Goal: Check status: Check status

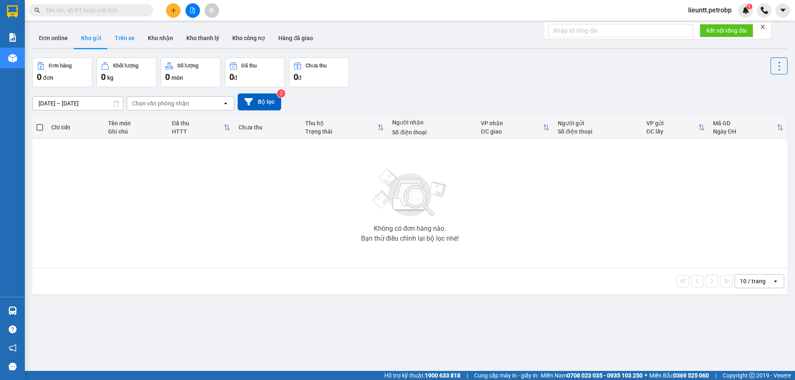
click at [126, 41] on button "Trên xe" at bounding box center [124, 38] width 33 height 20
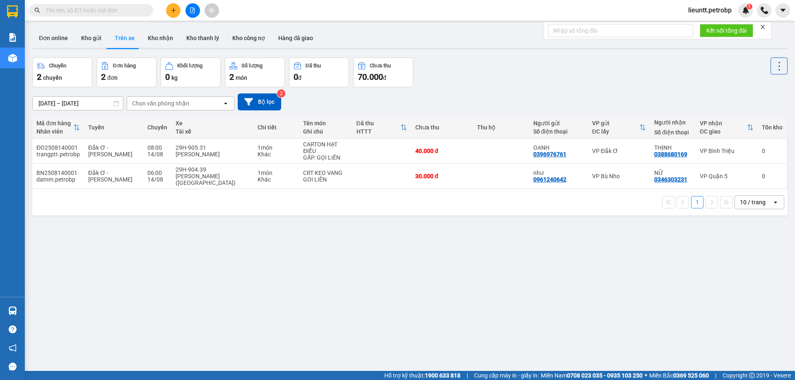
click at [42, 103] on input "[DATE] – [DATE]" at bounding box center [78, 103] width 90 height 13
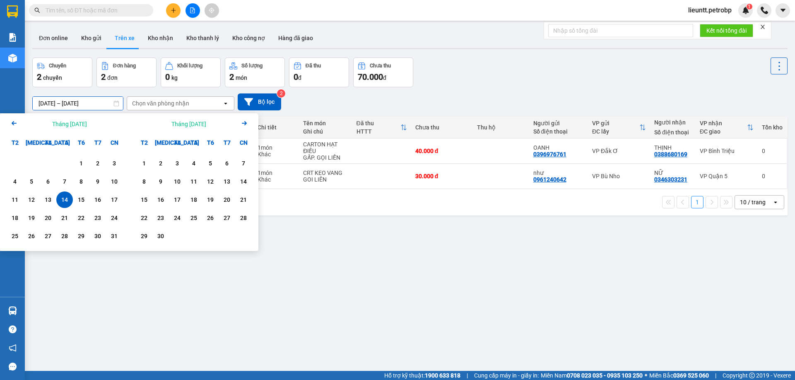
click at [54, 194] on div "13" at bounding box center [48, 200] width 17 height 17
drag, startPoint x: 68, startPoint y: 202, endPoint x: 112, endPoint y: 142, distance: 74.0
click at [68, 195] on div "14" at bounding box center [64, 200] width 17 height 17
type input "[DATE] – [DATE]"
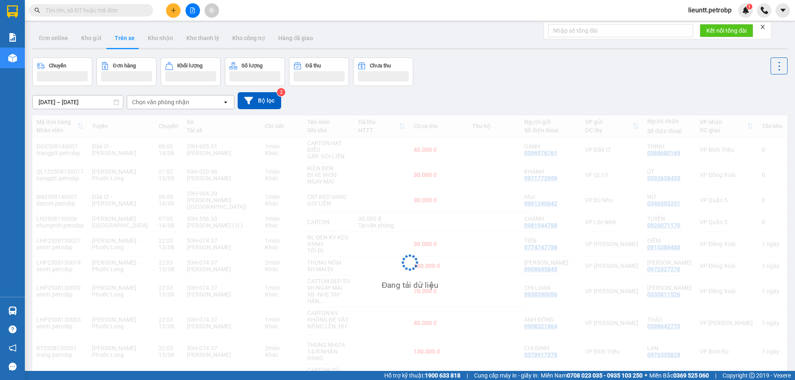
click at [147, 105] on div "Chọn văn phòng nhận" at bounding box center [160, 102] width 57 height 8
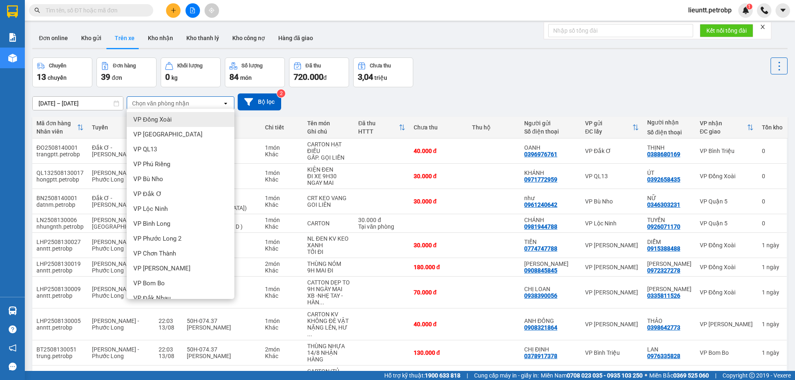
click at [155, 122] on span "VP Đồng Xoài" at bounding box center [152, 119] width 38 height 8
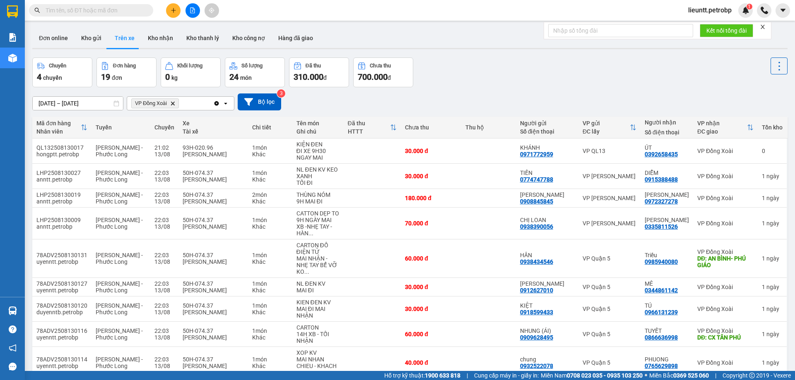
scroll to position [47, 0]
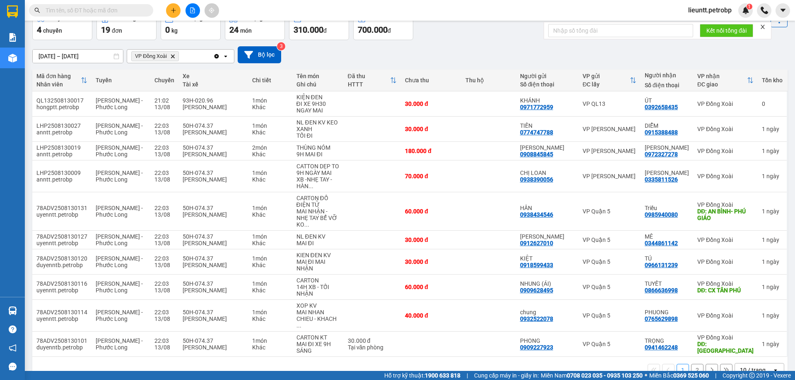
click at [173, 55] on icon "Delete" at bounding box center [172, 56] width 5 height 5
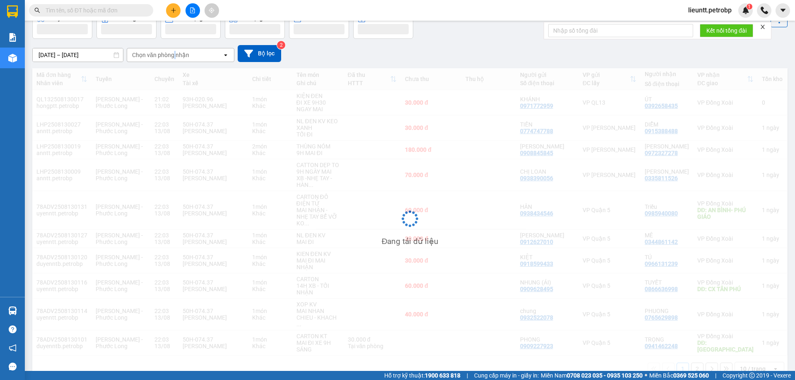
click at [173, 55] on div "[DATE] – [DATE] Press the down arrow key to interact with the calendar and sele…" at bounding box center [409, 53] width 755 height 17
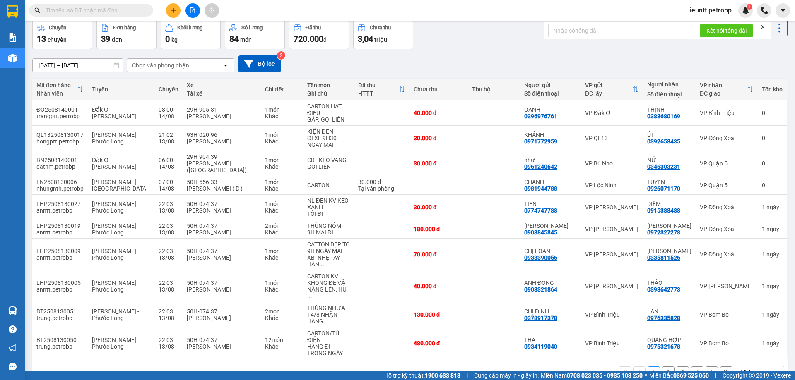
click at [168, 62] on div "Chọn văn phòng nhận" at bounding box center [160, 65] width 57 height 8
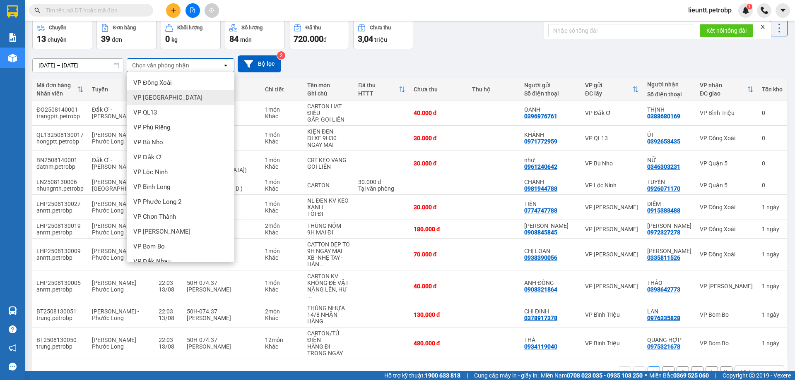
click at [162, 98] on span "VP [GEOGRAPHIC_DATA]" at bounding box center [167, 98] width 69 height 8
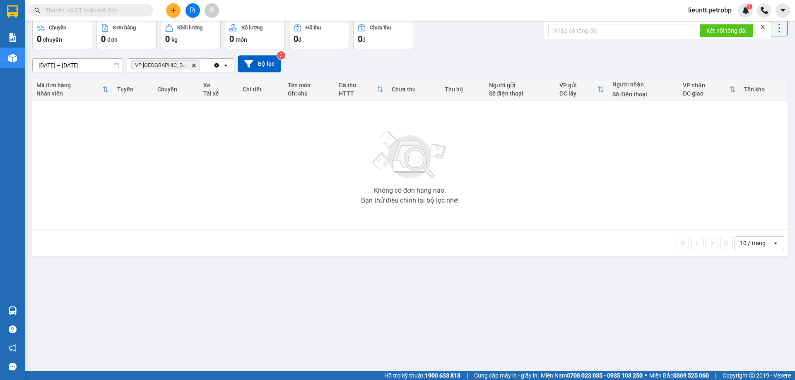
click at [192, 65] on icon "VP Phước Bình, close by backspace" at bounding box center [194, 65] width 4 height 4
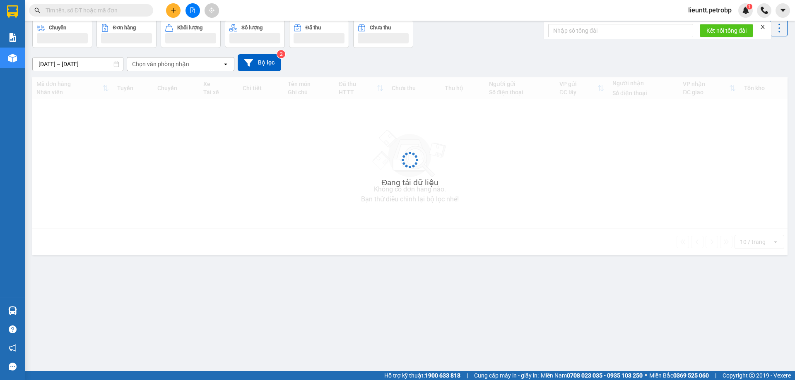
click at [176, 65] on div "Chọn văn phòng nhận" at bounding box center [160, 64] width 57 height 8
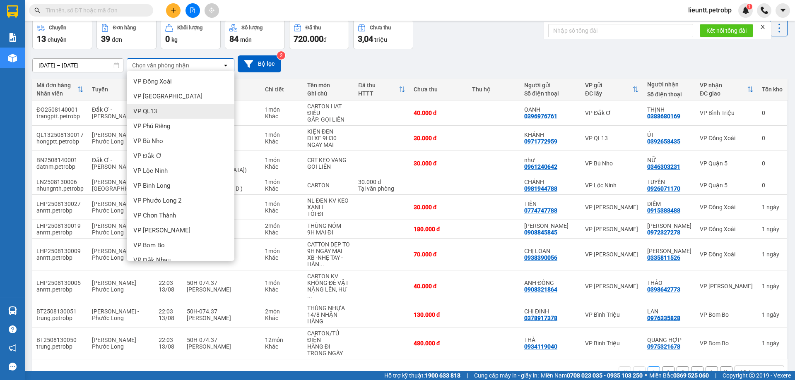
click at [163, 113] on div "VP QL13" at bounding box center [181, 111] width 108 height 15
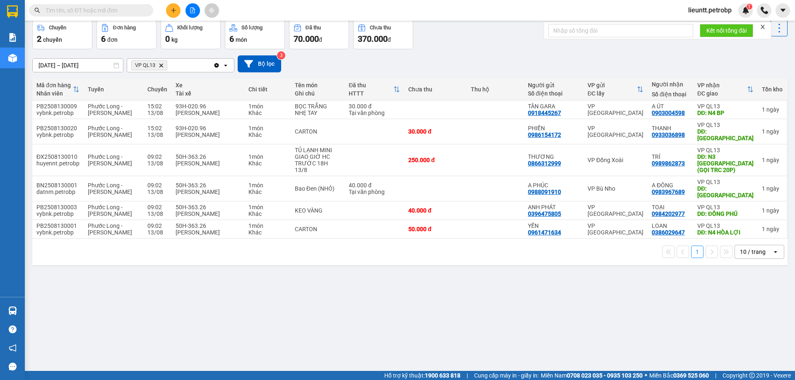
click at [161, 64] on icon "Delete" at bounding box center [160, 65] width 5 height 5
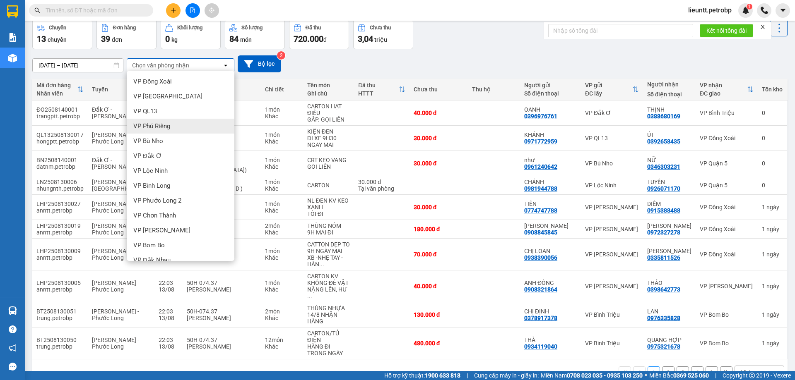
click at [154, 133] on div "VP Phú Riềng" at bounding box center [181, 126] width 108 height 15
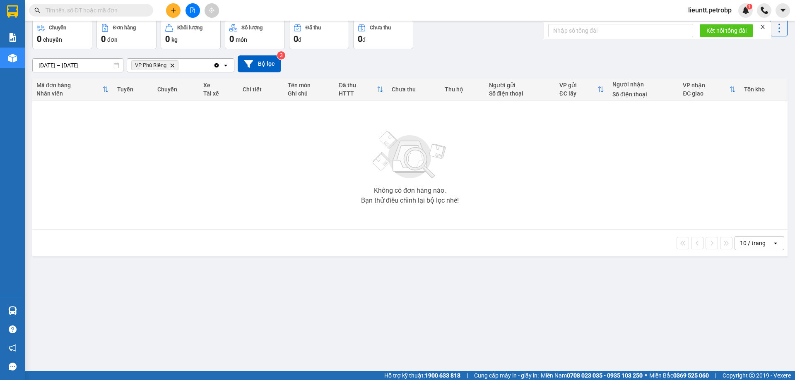
click at [172, 66] on icon "VP Phú Riềng, close by backspace" at bounding box center [173, 65] width 4 height 4
click at [172, 66] on div "Chọn văn phòng nhận" at bounding box center [160, 65] width 57 height 8
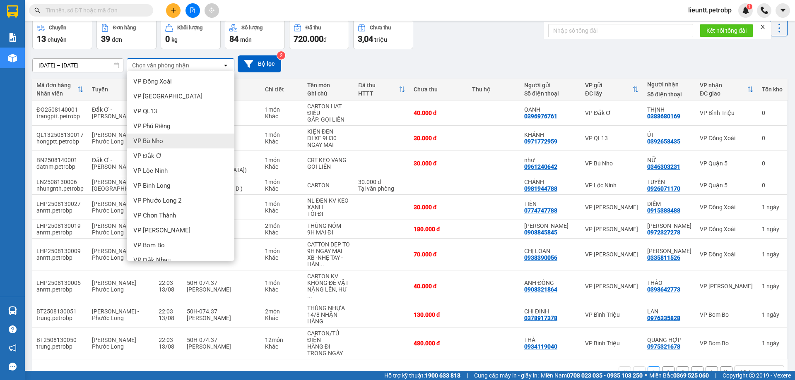
click at [154, 137] on span "VP Bù Nho" at bounding box center [148, 141] width 30 height 8
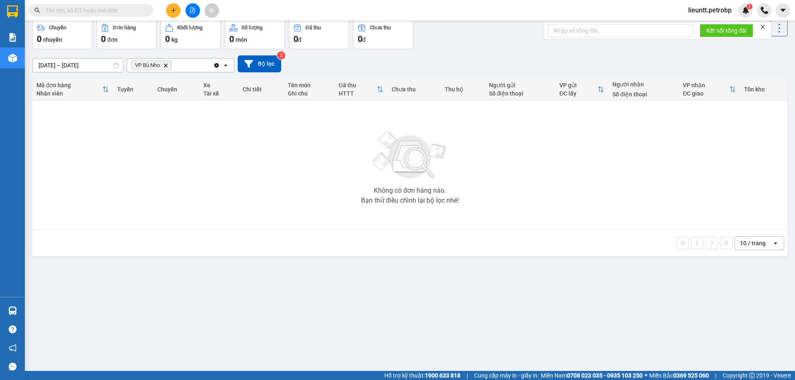
click at [167, 66] on icon "VP Bù Nho, close by backspace" at bounding box center [166, 65] width 4 height 4
click at [167, 66] on div "Chọn văn phòng nhận" at bounding box center [160, 65] width 57 height 8
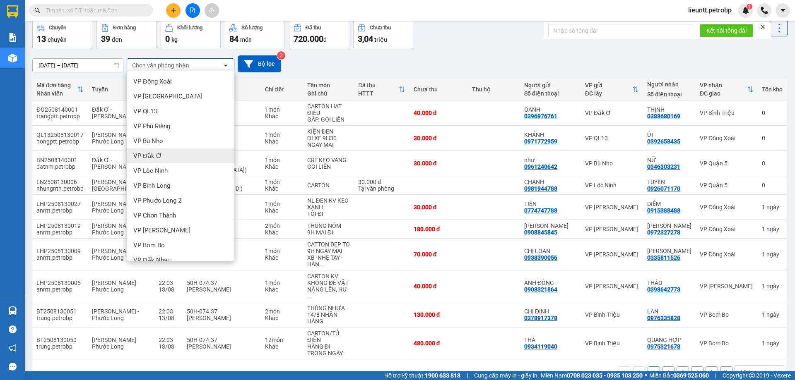
click at [151, 156] on span "VP Đắk Ơ" at bounding box center [147, 156] width 29 height 8
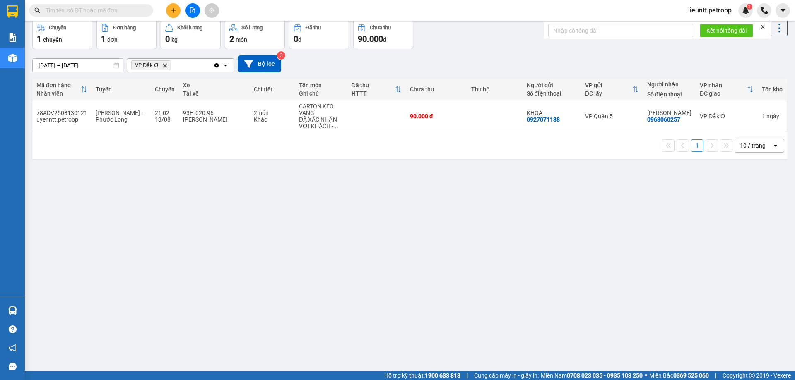
click at [163, 65] on icon "VP Đắk Ơ, close by backspace" at bounding box center [165, 65] width 4 height 4
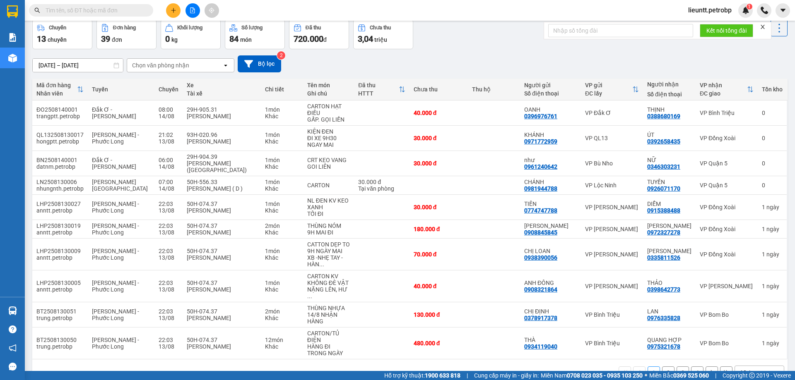
click at [158, 69] on div "Chọn văn phòng nhận" at bounding box center [160, 65] width 57 height 8
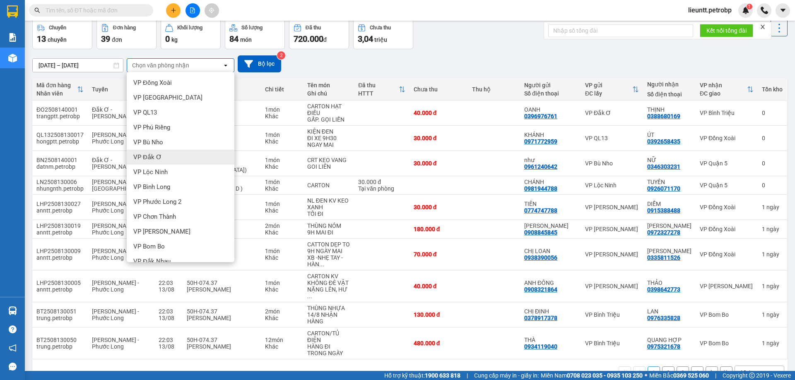
click at [152, 155] on span "VP Đắk Ơ" at bounding box center [147, 157] width 29 height 8
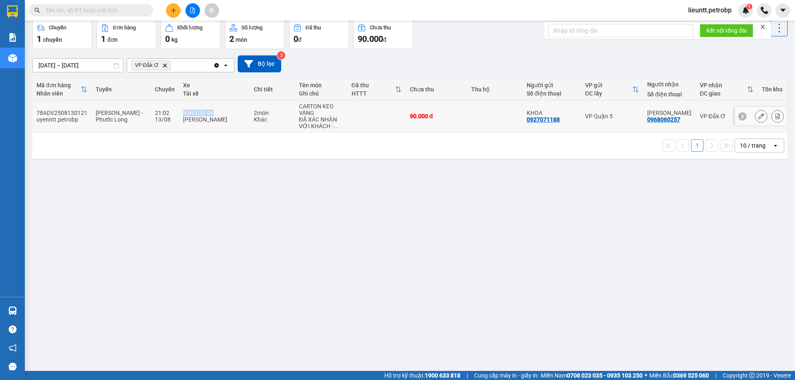
drag, startPoint x: 172, startPoint y: 113, endPoint x: 207, endPoint y: 113, distance: 34.3
click at [207, 113] on td "93H-020.96 [PERSON_NAME]" at bounding box center [214, 117] width 71 height 32
copy div "93H-020.96"
click at [157, 183] on div "ver 1.8.138 Đơn online Kho gửi Trên xe Kho nhận Kho thanh lý Kho công nợ Hàng đ…" at bounding box center [409, 177] width 761 height 380
click at [164, 68] on span "VP Đắk Ơ Delete" at bounding box center [151, 65] width 40 height 10
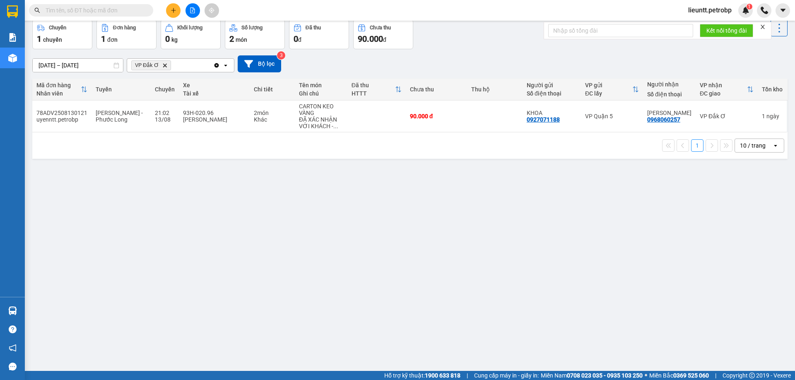
click at [164, 66] on icon "VP Đắk Ơ, close by backspace" at bounding box center [165, 65] width 4 height 4
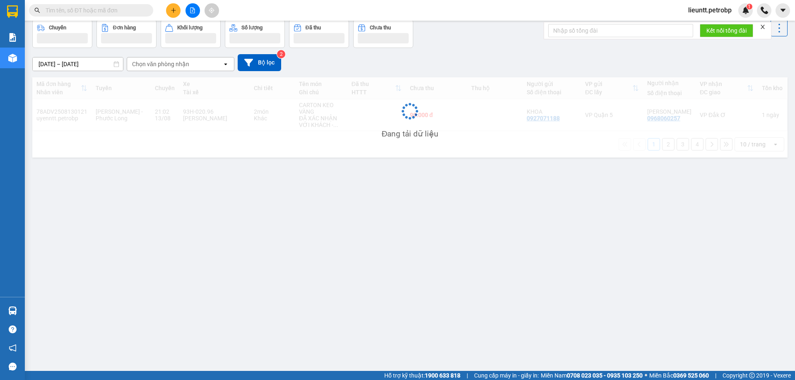
click at [164, 66] on div "Chọn văn phòng nhận" at bounding box center [160, 64] width 57 height 8
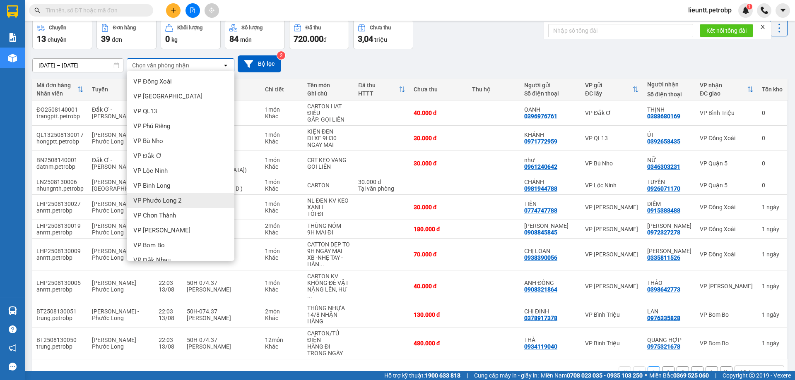
click at [156, 202] on span "VP Phước Long 2" at bounding box center [157, 201] width 48 height 8
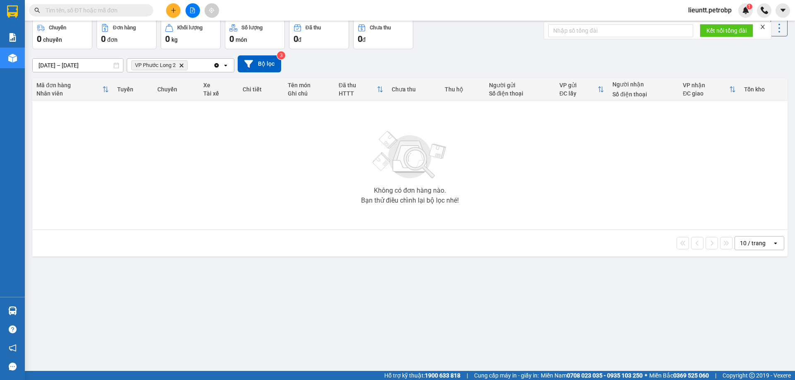
click at [180, 67] on icon "Delete" at bounding box center [181, 65] width 5 height 5
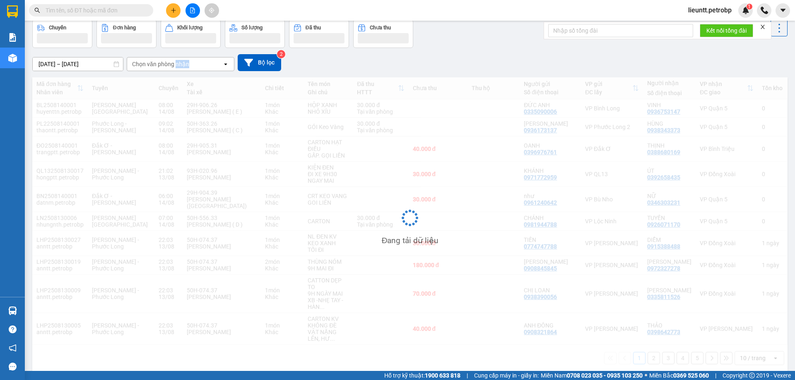
click at [180, 67] on div "Chọn văn phòng nhận" at bounding box center [160, 64] width 57 height 8
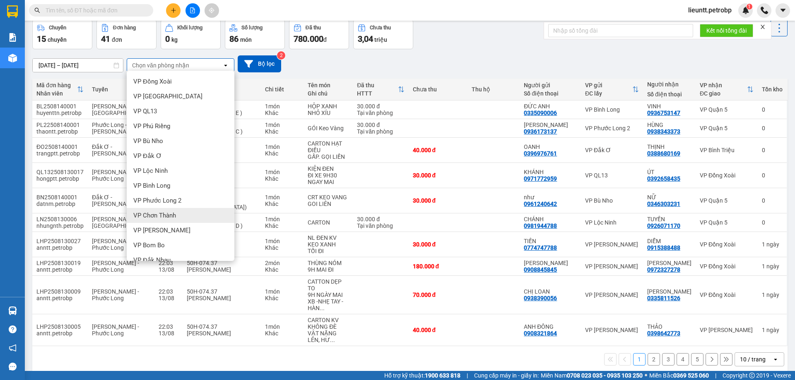
click at [161, 218] on span "VP Chơn Thành" at bounding box center [154, 215] width 43 height 8
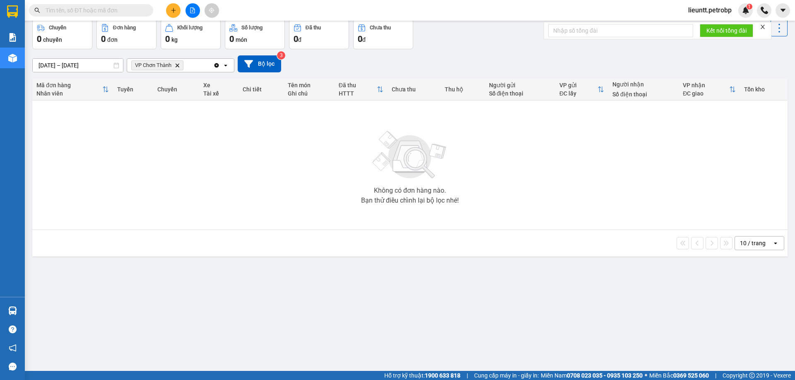
click at [179, 63] on icon "Delete" at bounding box center [177, 65] width 5 height 5
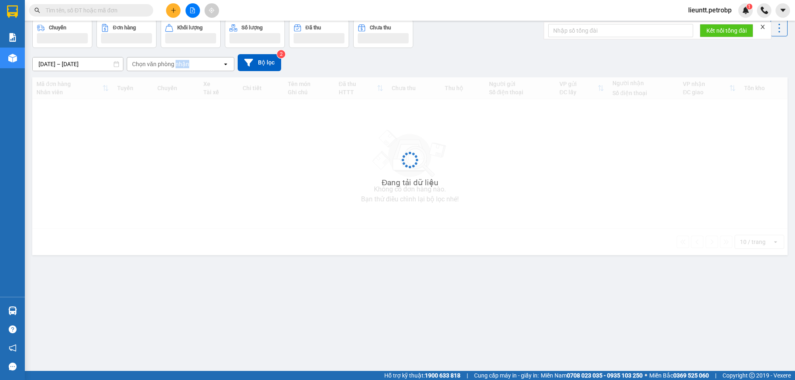
click at [179, 63] on div "Chọn văn phòng nhận" at bounding box center [160, 64] width 57 height 8
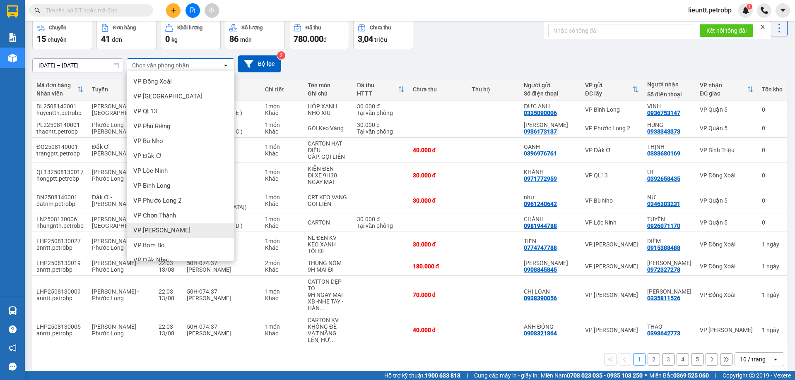
click at [155, 233] on span "VP [PERSON_NAME]" at bounding box center [161, 230] width 57 height 8
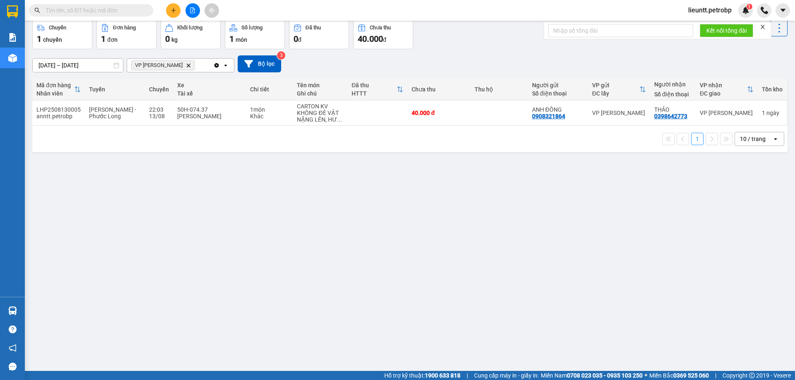
click at [187, 65] on icon "VP Minh Hưng, close by backspace" at bounding box center [189, 65] width 4 height 4
click at [175, 65] on div "Chọn văn phòng nhận" at bounding box center [160, 65] width 57 height 8
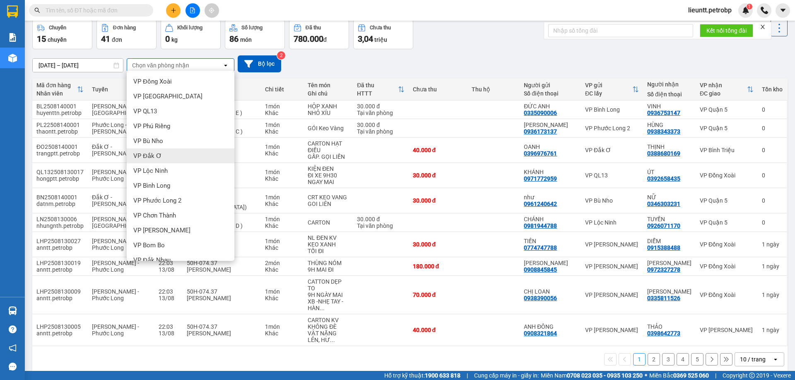
scroll to position [83, 0]
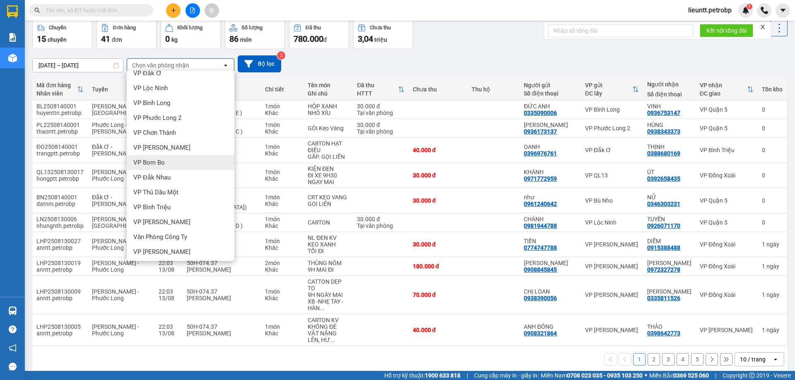
click at [159, 163] on span "VP Bom Bo" at bounding box center [148, 162] width 31 height 8
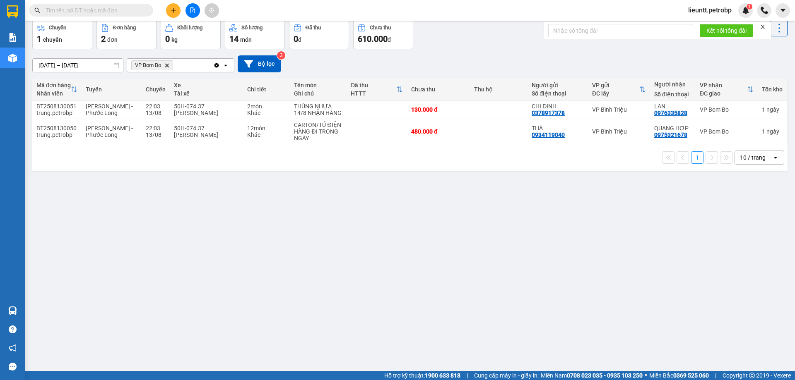
click at [166, 65] on icon "Delete" at bounding box center [166, 65] width 5 height 5
click at [166, 65] on div "Chọn văn phòng nhận" at bounding box center [160, 65] width 57 height 8
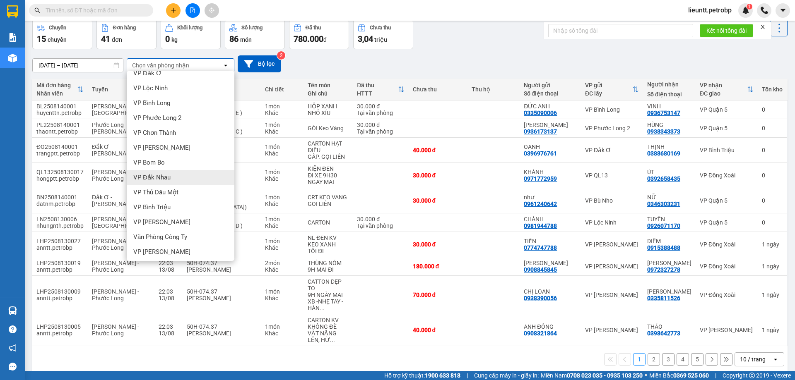
click at [157, 180] on span "VP Đắk Nhau" at bounding box center [151, 177] width 37 height 8
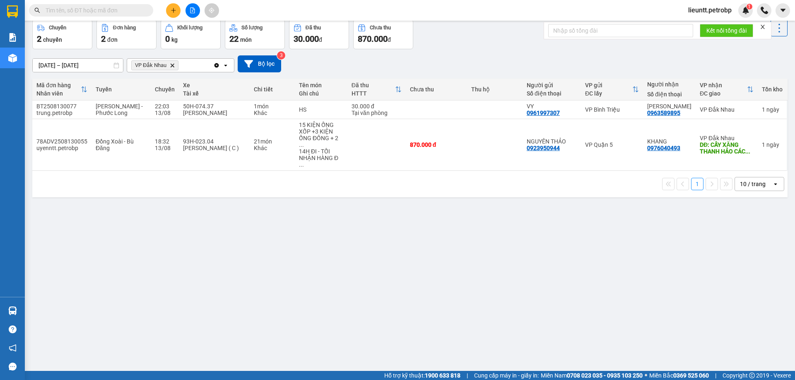
click at [173, 66] on icon "VP Đắk Nhau, close by backspace" at bounding box center [173, 65] width 4 height 4
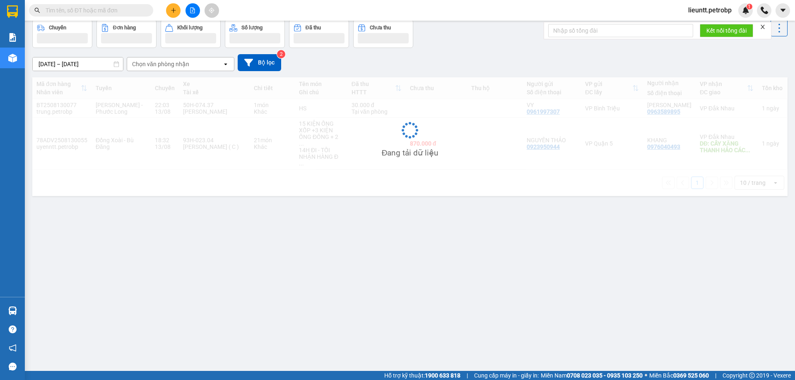
click at [173, 66] on div "Chọn văn phòng nhận" at bounding box center [160, 64] width 57 height 8
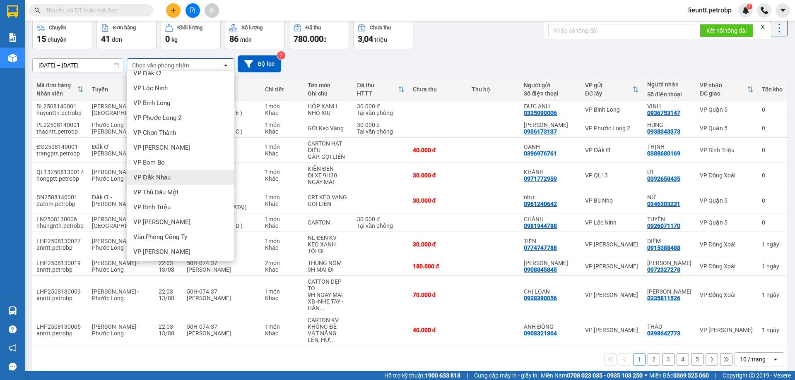
click at [154, 182] on div "VP Đắk Nhau" at bounding box center [181, 177] width 108 height 15
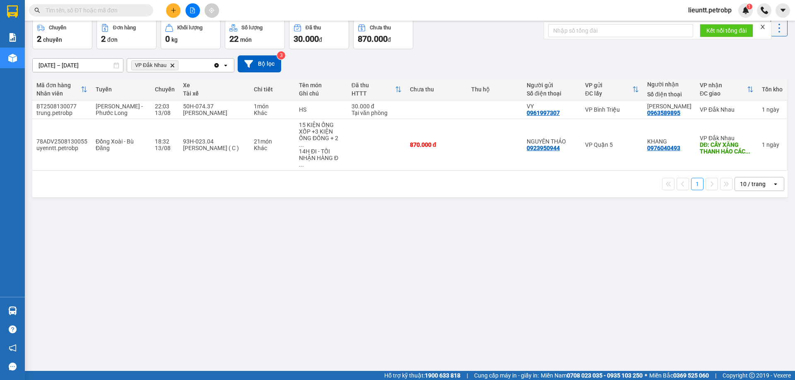
click at [173, 65] on icon "VP Đắk Nhau, close by backspace" at bounding box center [173, 65] width 4 height 4
click at [173, 65] on div "Chọn văn phòng nhận" at bounding box center [160, 65] width 57 height 8
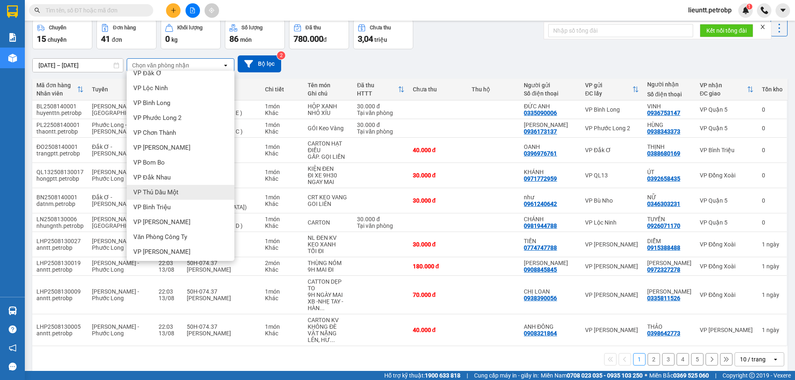
click at [159, 192] on span "VP Thủ Dầu Một" at bounding box center [155, 192] width 45 height 8
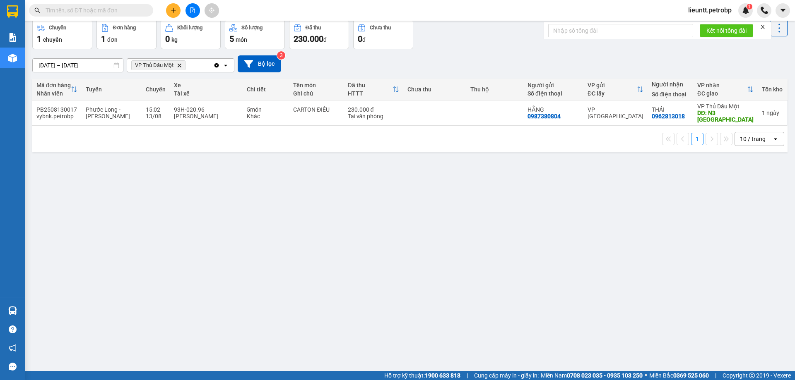
click at [178, 64] on icon "VP Thủ Dầu Một, close by backspace" at bounding box center [180, 65] width 4 height 4
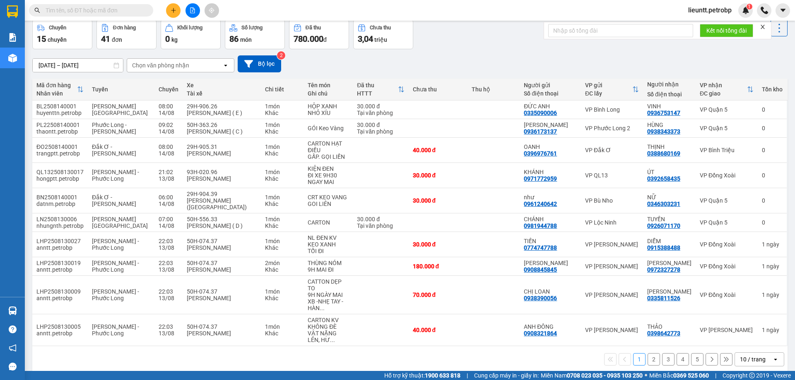
click at [178, 64] on div "Chọn văn phòng nhận" at bounding box center [160, 65] width 57 height 8
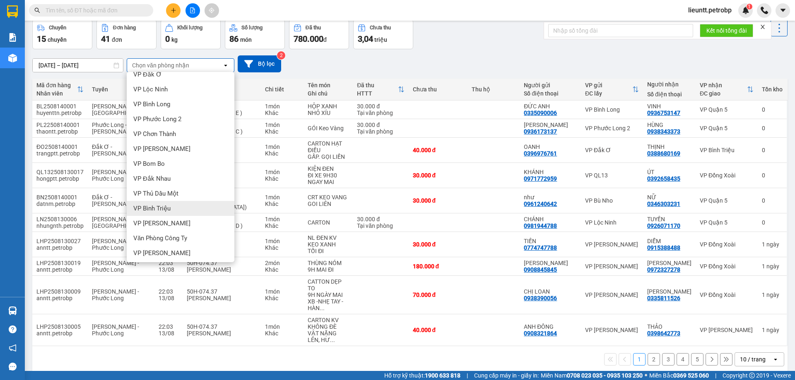
click at [158, 211] on span "VP Bình Triệu" at bounding box center [151, 208] width 37 height 8
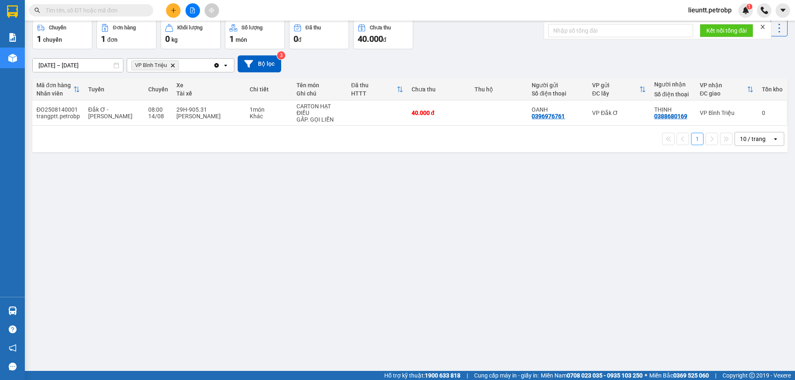
click at [174, 67] on icon "Delete" at bounding box center [172, 65] width 5 height 5
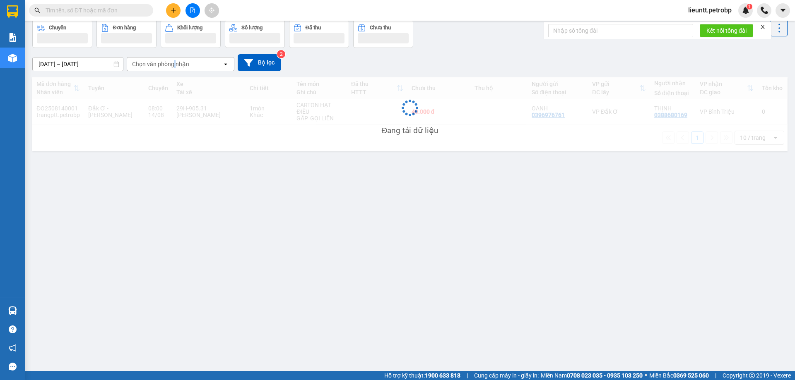
click at [174, 67] on div "Chọn văn phòng nhận" at bounding box center [160, 64] width 57 height 8
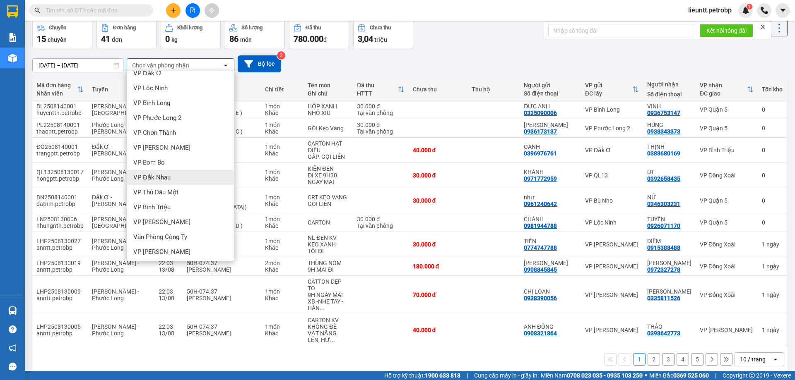
scroll to position [124, 0]
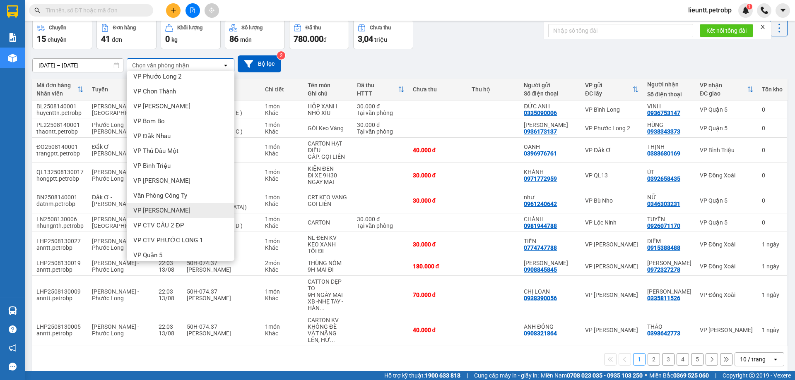
click at [158, 210] on span "VP [PERSON_NAME]" at bounding box center [161, 211] width 57 height 8
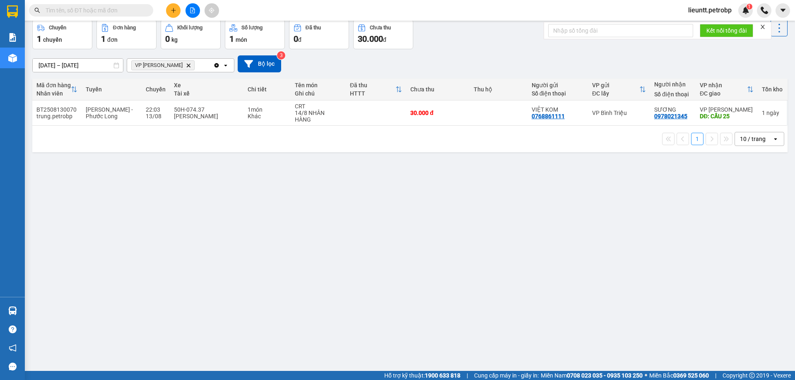
click at [187, 67] on icon "VP Đức Liễu, close by backspace" at bounding box center [189, 65] width 4 height 4
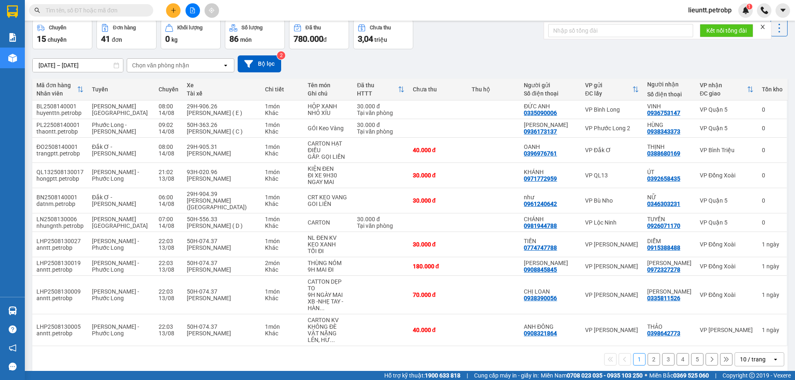
click at [170, 65] on div "Chọn văn phòng nhận" at bounding box center [160, 65] width 57 height 8
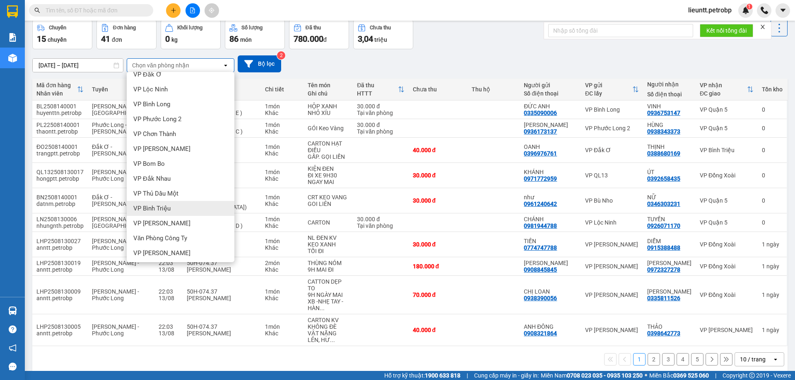
scroll to position [159, 0]
click at [153, 227] on div "VP Quận 5" at bounding box center [181, 221] width 108 height 15
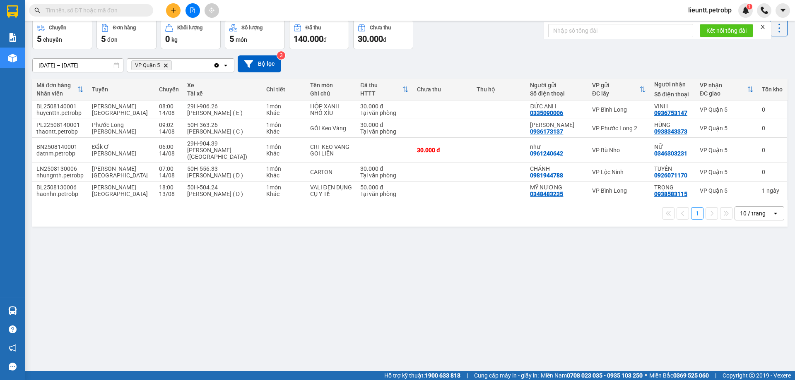
scroll to position [0, 0]
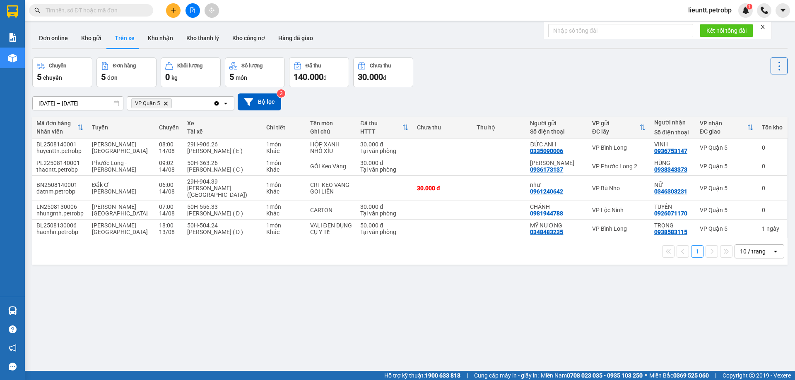
click at [166, 104] on icon "VP Quận 5, close by backspace" at bounding box center [166, 103] width 4 height 4
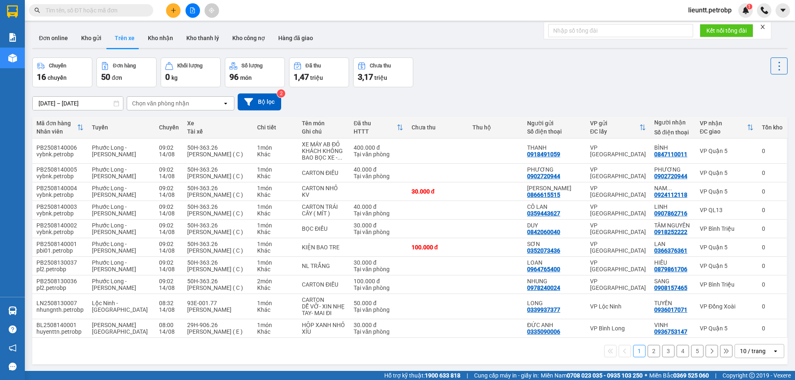
click at [166, 104] on div "Chọn văn phòng nhận" at bounding box center [160, 103] width 57 height 8
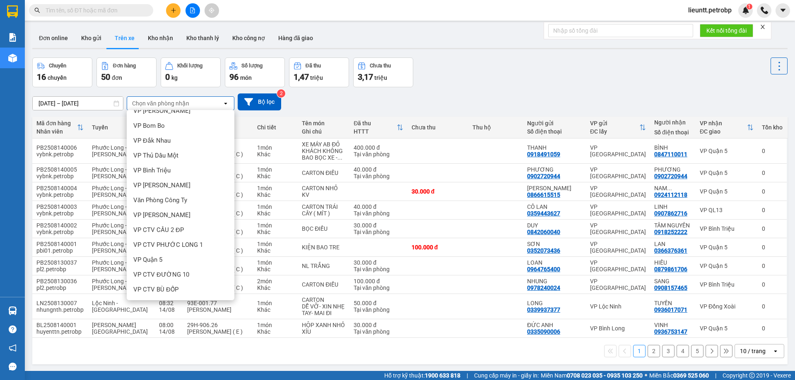
scroll to position [38, 0]
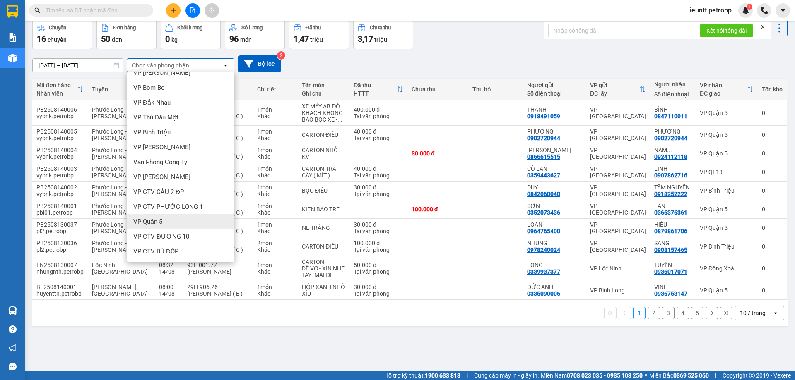
click at [156, 223] on span "VP Quận 5" at bounding box center [147, 222] width 29 height 8
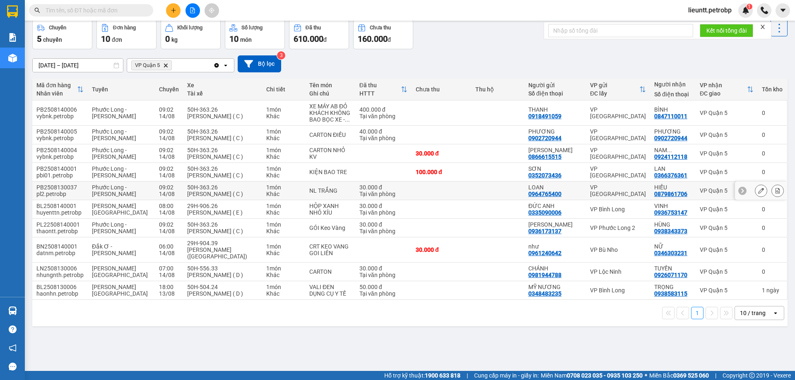
scroll to position [0, 0]
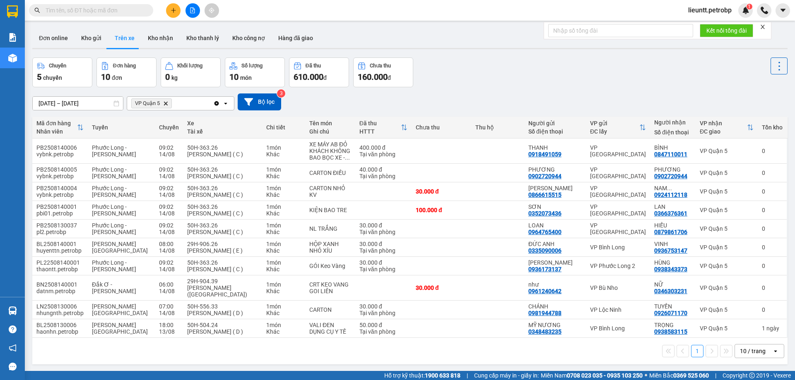
click at [167, 104] on icon "VP Quận 5, close by backspace" at bounding box center [166, 103] width 4 height 4
